Goal: Information Seeking & Learning: Learn about a topic

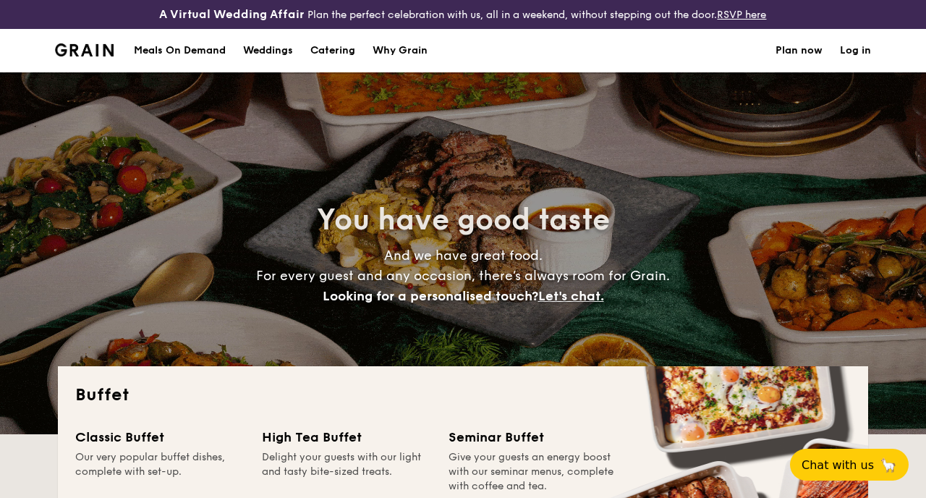
select select
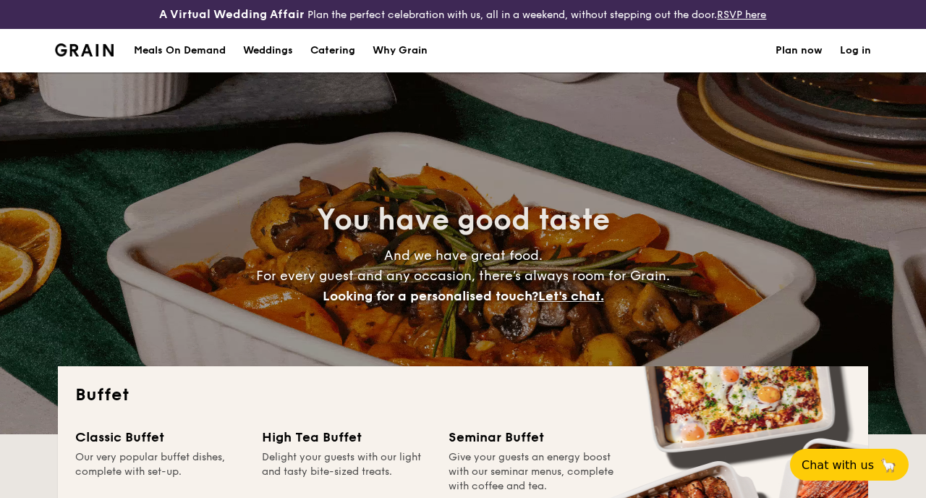
click at [103, 48] on img at bounding box center [84, 49] width 59 height 13
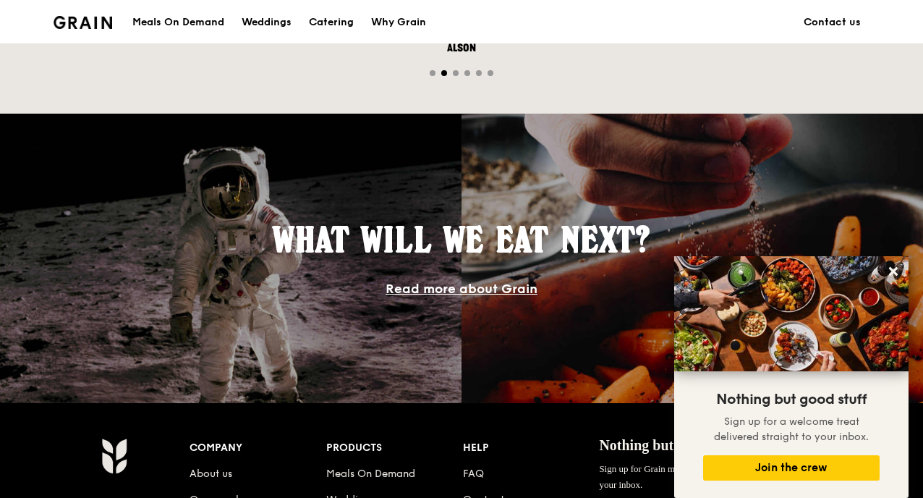
scroll to position [1097, 0]
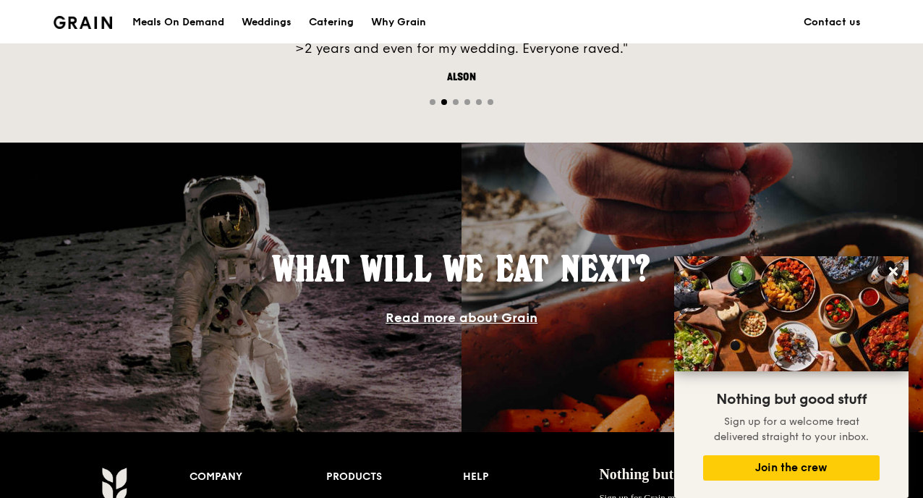
click at [464, 325] on link "Read more about Grain" at bounding box center [461, 318] width 152 height 16
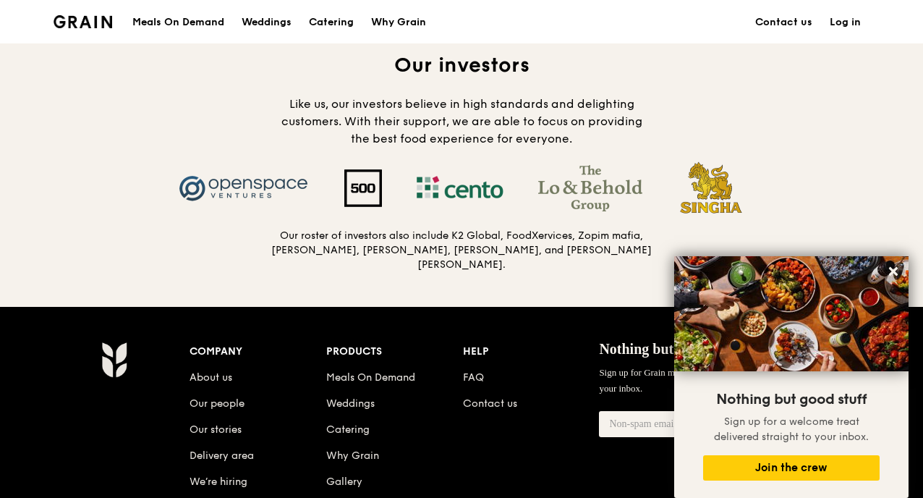
scroll to position [1454, 0]
